Goal: Task Accomplishment & Management: Complete application form

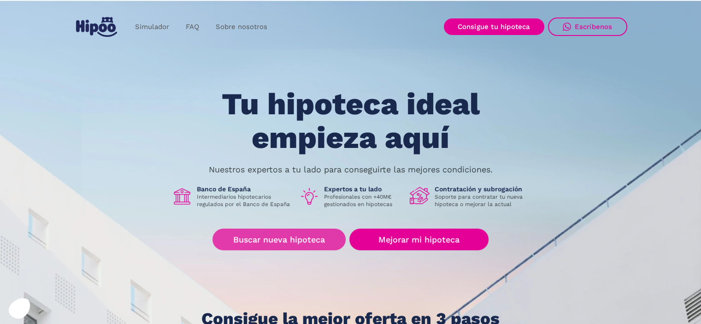
click at [290, 247] on link "Buscar nueva hipoteca" at bounding box center [279, 240] width 133 height 22
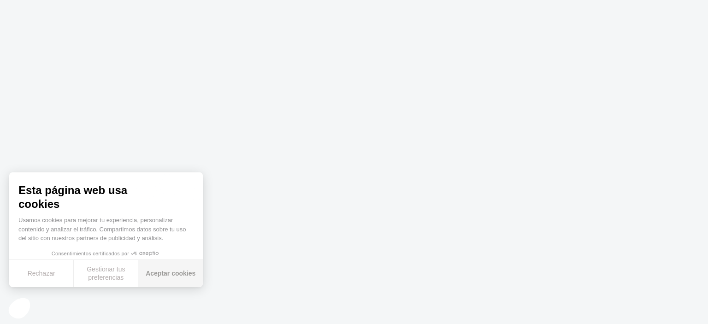
click at [165, 274] on button "Aceptar cookies" at bounding box center [170, 273] width 65 height 27
